Goal: Task Accomplishment & Management: Complete application form

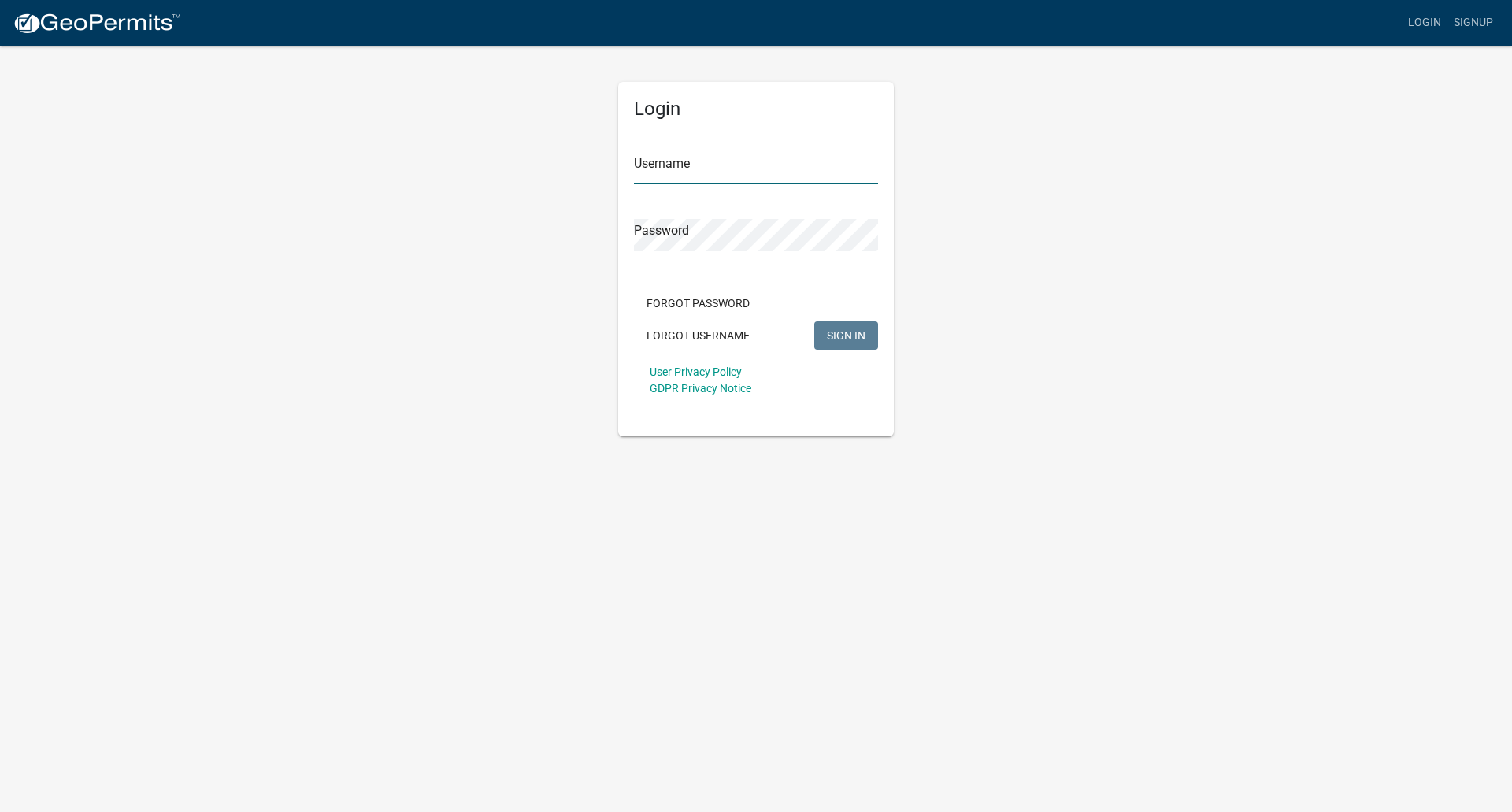
click at [746, 172] on input "Username" at bounding box center [756, 168] width 244 height 32
type input "laurahavemeiergmailcom"
click at [814, 321] on button "SIGN IN" at bounding box center [846, 335] width 64 height 28
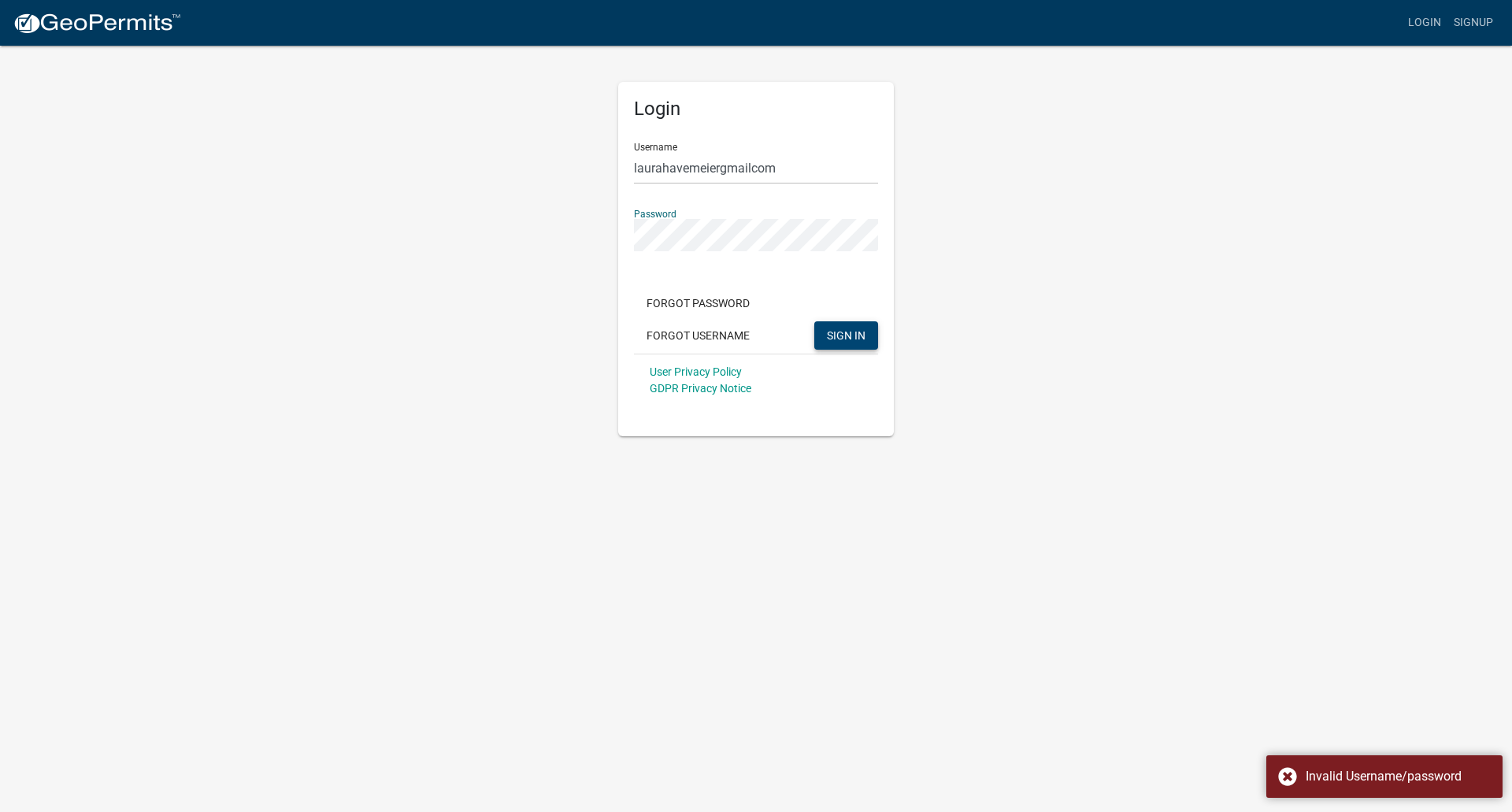
click at [836, 341] on span "SIGN IN" at bounding box center [847, 334] width 39 height 12
click at [602, 243] on div "Login Username laurahavemeiergmailcom Password Forgot Password Forgot Username …" at bounding box center [756, 240] width 897 height 392
click at [814, 321] on button "SIGN IN" at bounding box center [846, 335] width 64 height 28
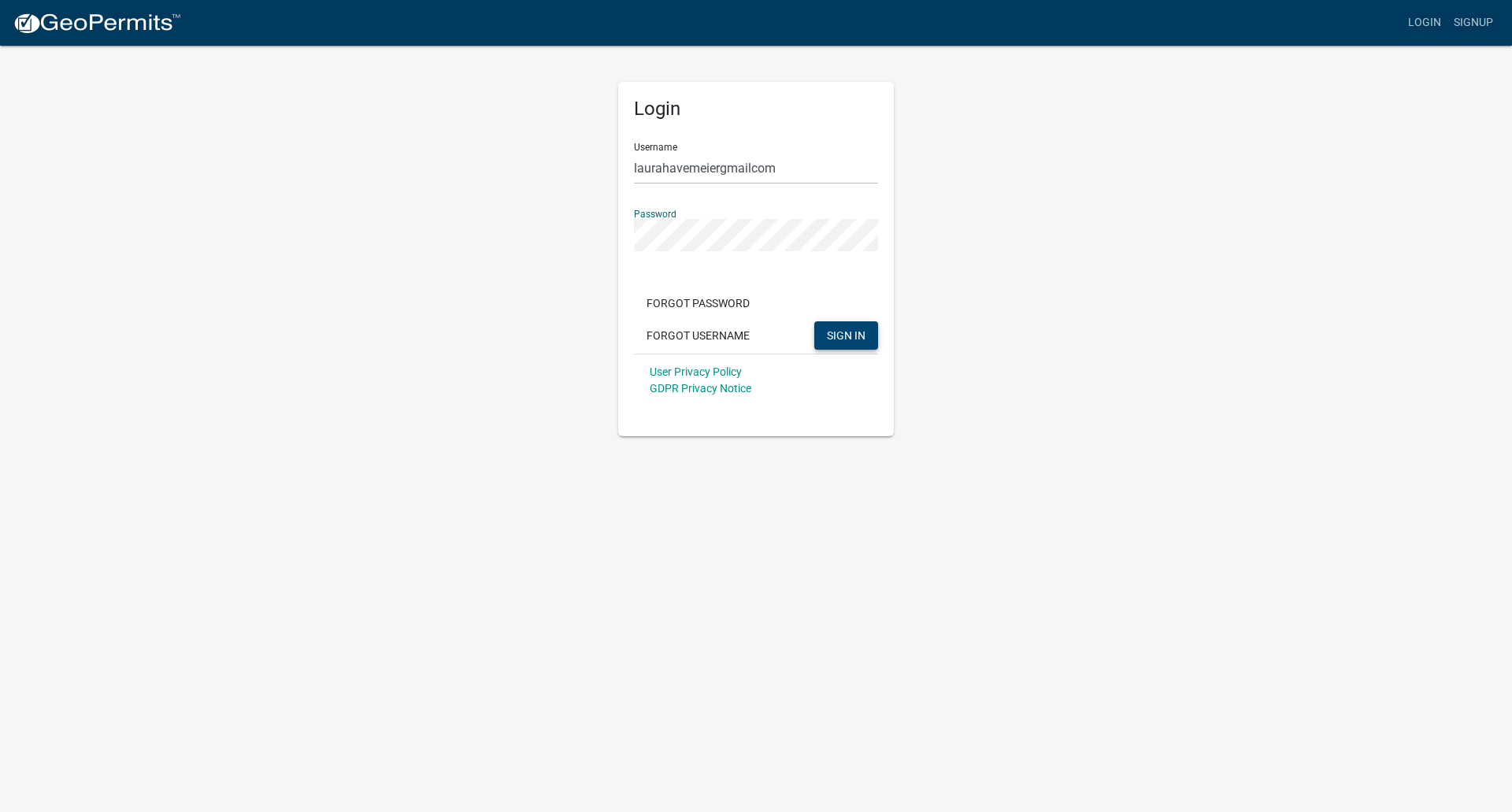
click at [605, 232] on div "Login Username laurahavemeiergmailcom Password Forgot Password Forgot Username …" at bounding box center [756, 240] width 897 height 392
click at [814, 321] on button "SIGN IN" at bounding box center [846, 335] width 64 height 28
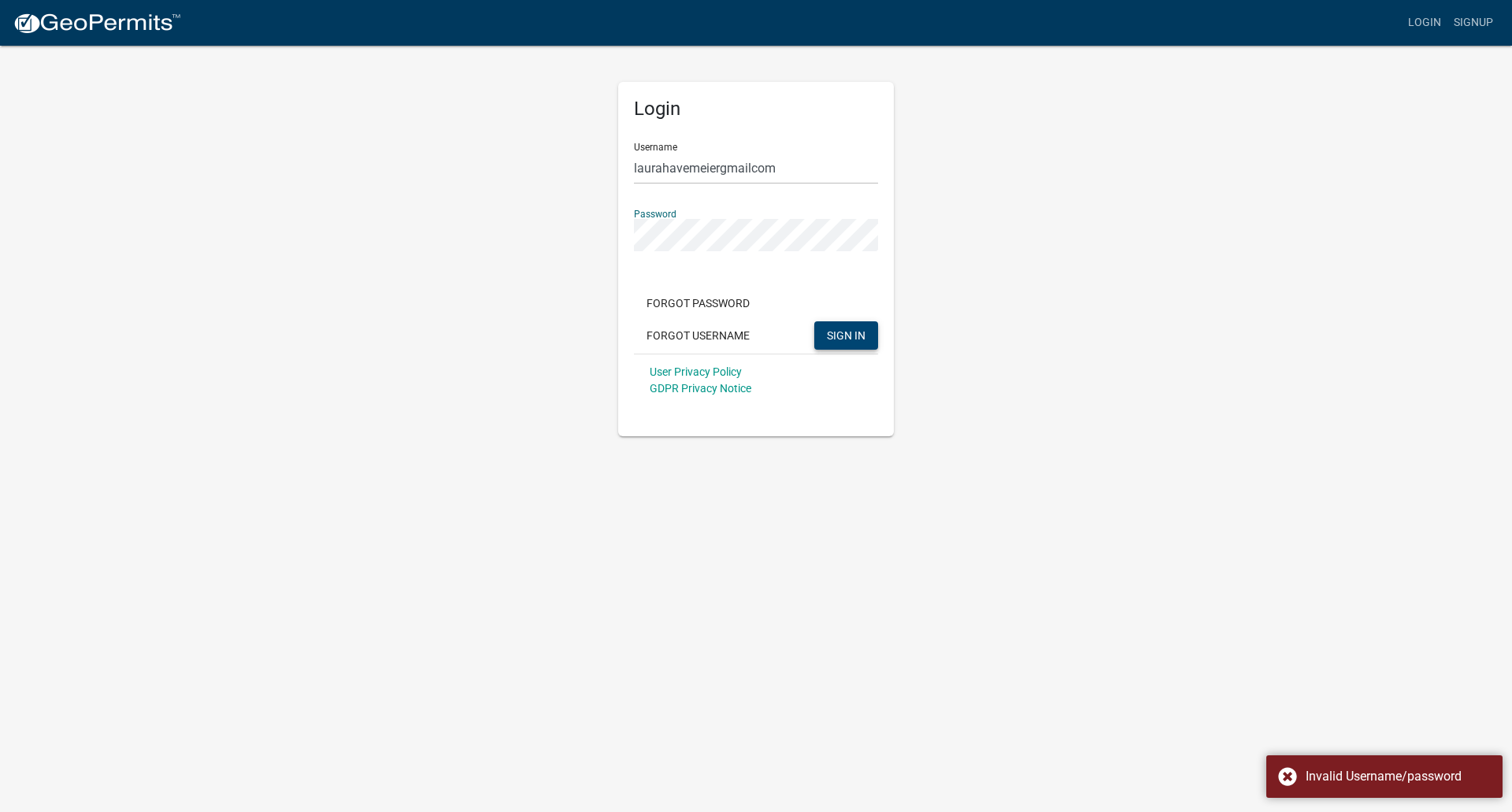
click at [592, 238] on div "Login Username laurahavemeiergmailcom Password Forgot Password Forgot Username …" at bounding box center [756, 240] width 897 height 392
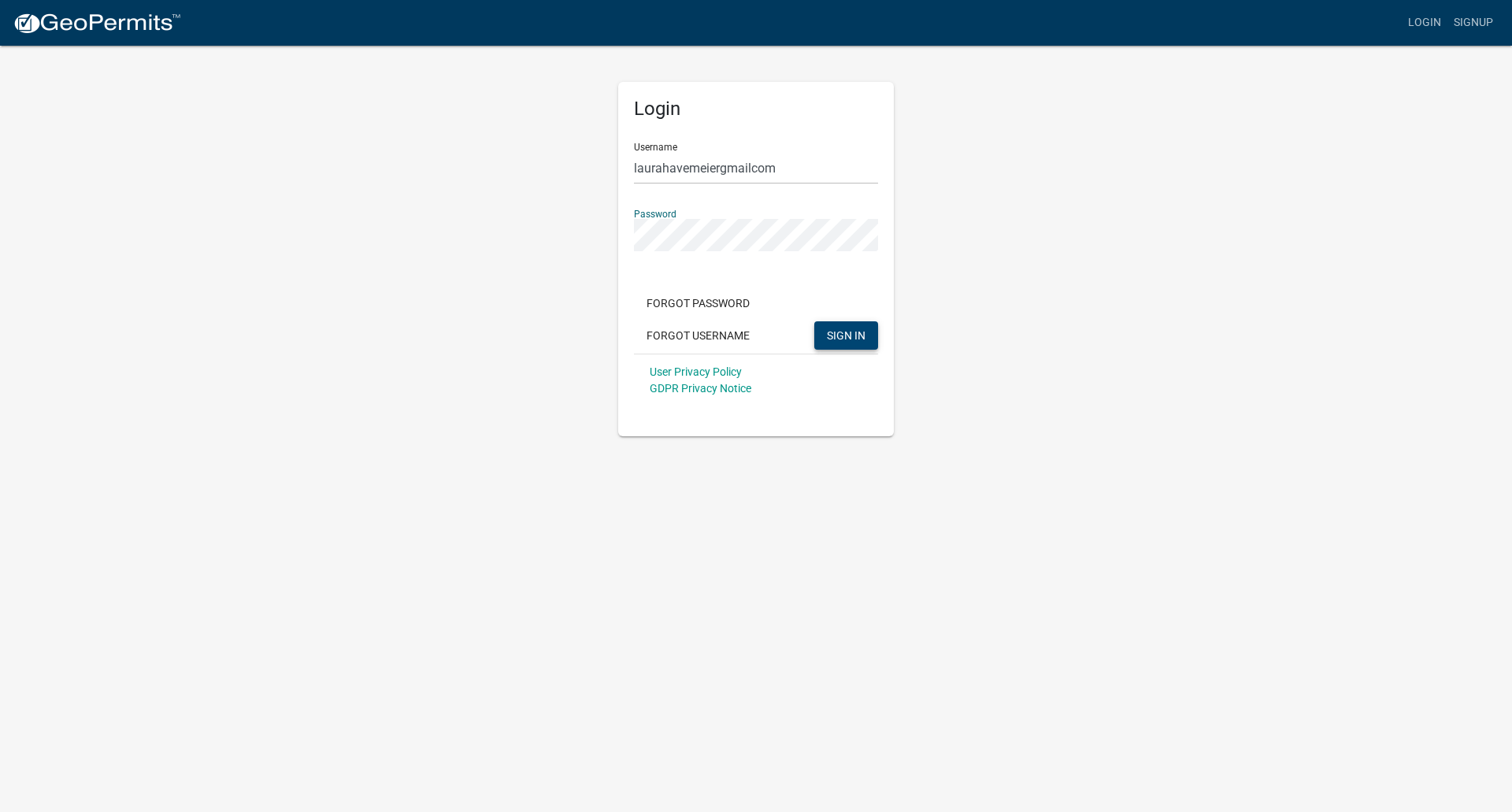
click at [814, 321] on button "SIGN IN" at bounding box center [846, 335] width 64 height 28
click at [705, 303] on button "Forgot Password" at bounding box center [698, 303] width 129 height 28
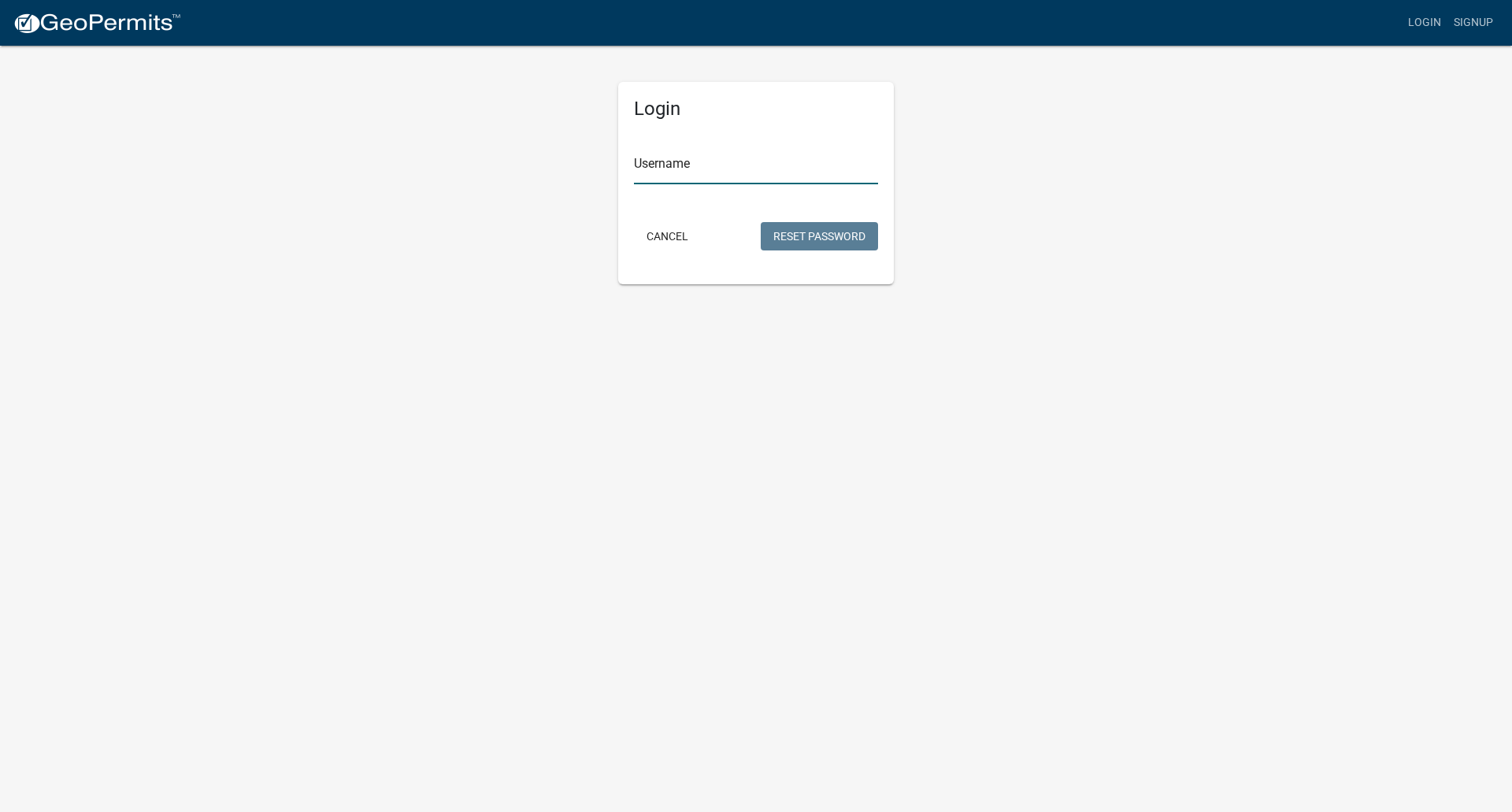
click at [704, 166] on input "Username" at bounding box center [756, 168] width 244 height 32
type input "laurahavemeiergmailcom"
click at [761, 222] on button "Reset Password" at bounding box center [819, 236] width 117 height 28
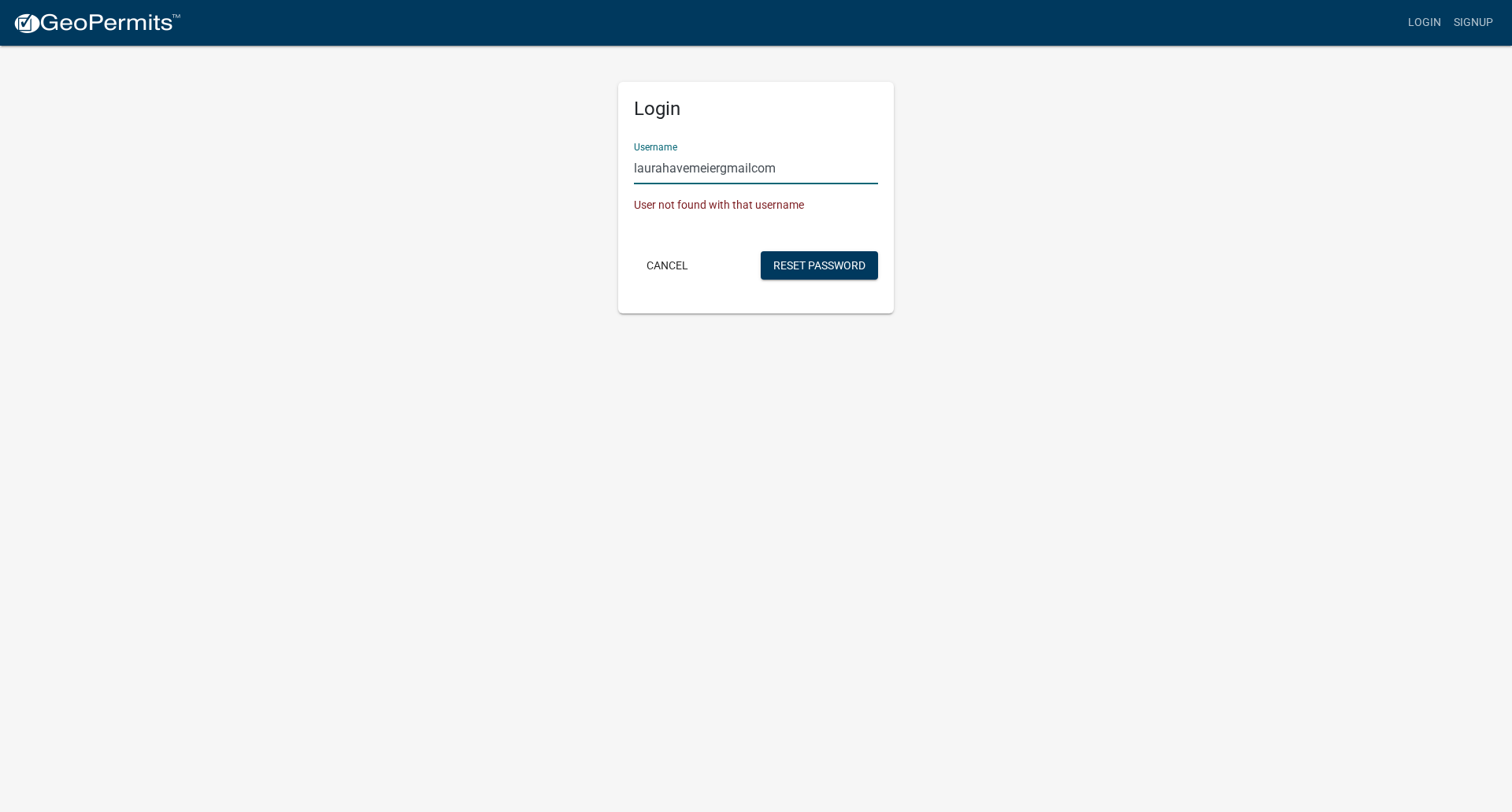
drag, startPoint x: 799, startPoint y: 167, endPoint x: 596, endPoint y: 172, distance: 203.1
click at [596, 172] on div "Login Username laurahavemeiergmailcom User not found with that username Cancel …" at bounding box center [756, 179] width 897 height 269
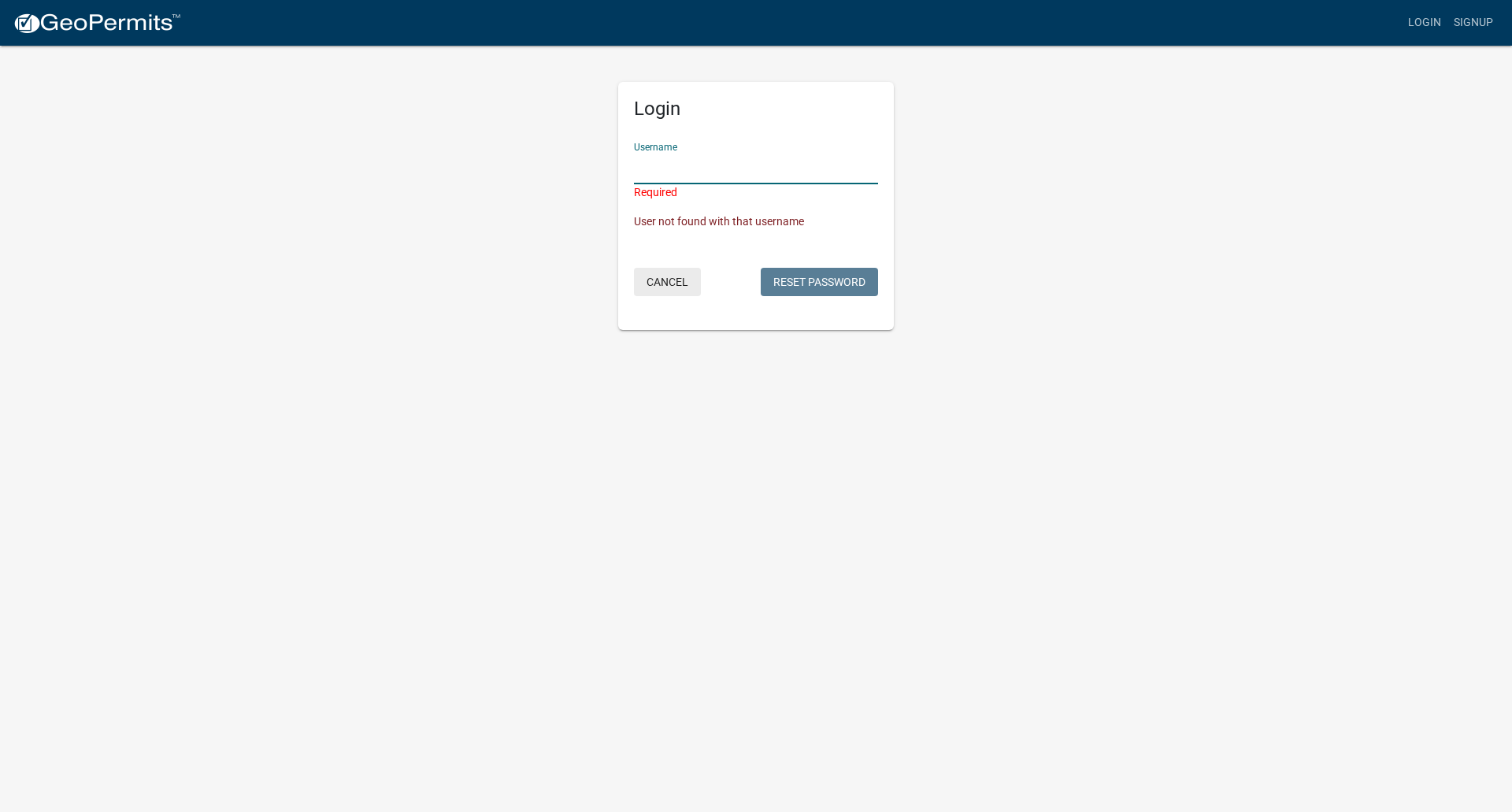
click at [663, 285] on button "Cancel" at bounding box center [667, 282] width 67 height 28
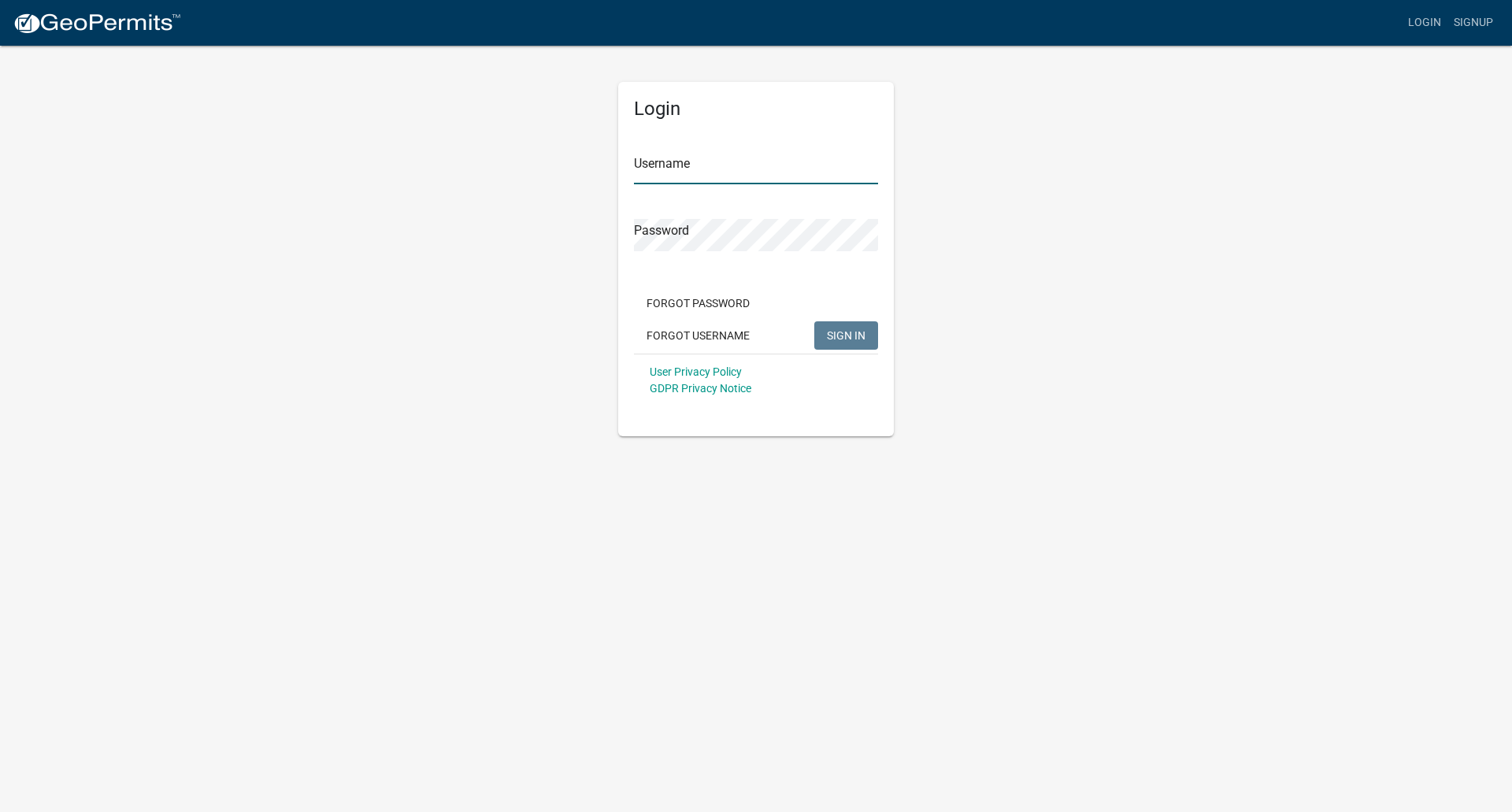
click at [683, 171] on input "Username" at bounding box center [756, 168] width 244 height 32
type input "[PERSON_NAME][EMAIL_ADDRESS][PERSON_NAME][DOMAIN_NAME]"
click at [814, 321] on button "SIGN IN" at bounding box center [846, 335] width 64 height 28
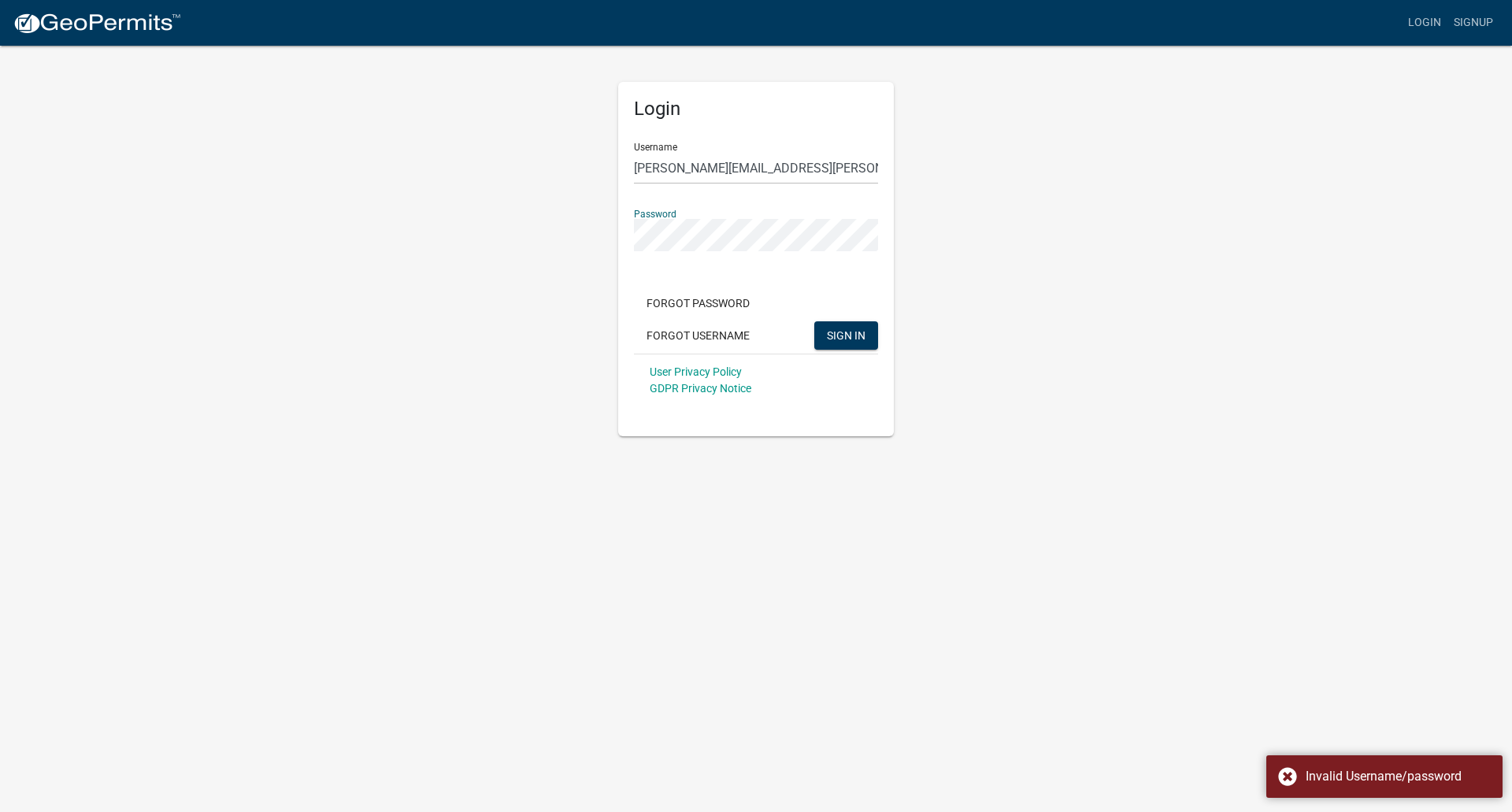
click at [814, 321] on button "SIGN IN" at bounding box center [846, 335] width 64 height 28
